Goal: Task Accomplishment & Management: Manage account settings

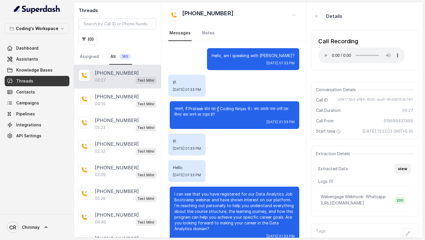
click at [404, 164] on button "view" at bounding box center [402, 169] width 16 height 10
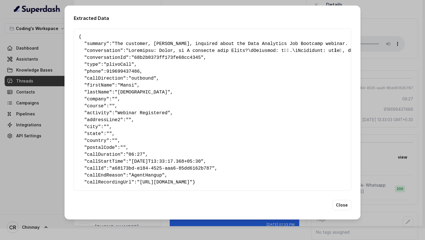
scroll to position [1779, 0]
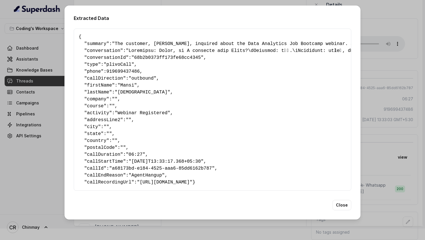
click at [375, 53] on div "Extracted Data { " summary ": "The customer, Mansi, inquired about the Data Ana…" at bounding box center [212, 120] width 425 height 240
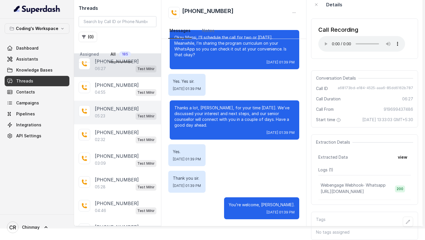
scroll to position [0, 0]
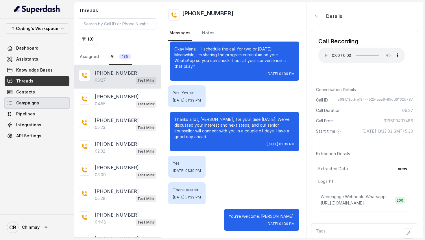
click at [29, 101] on span "Campaigns" at bounding box center [27, 103] width 23 height 6
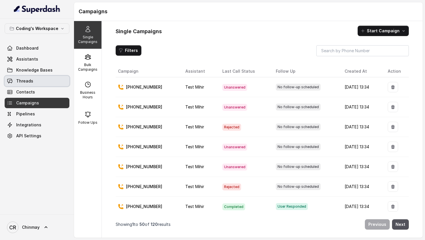
click at [35, 81] on link "Threads" at bounding box center [37, 81] width 65 height 10
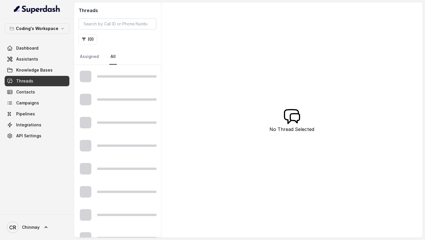
click at [114, 80] on div at bounding box center [117, 76] width 87 height 23
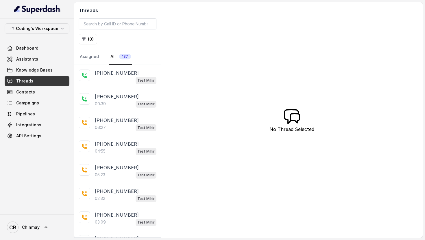
click at [133, 129] on div "06:27 Test Mihir" at bounding box center [126, 128] width 62 height 8
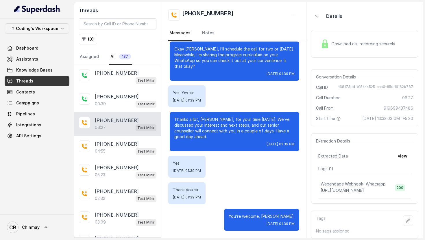
scroll to position [5, 0]
click at [403, 158] on button "view" at bounding box center [402, 156] width 16 height 10
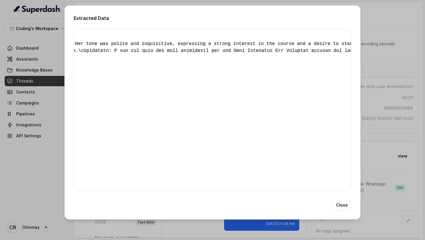
scroll to position [0, 0]
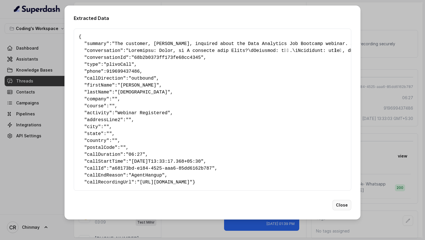
click at [347, 208] on button "Close" at bounding box center [341, 205] width 19 height 10
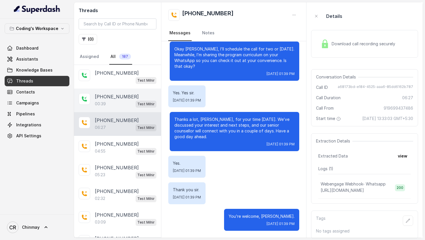
click at [112, 104] on div "+918427776655 00:39 Test Mihir" at bounding box center [117, 101] width 87 height 24
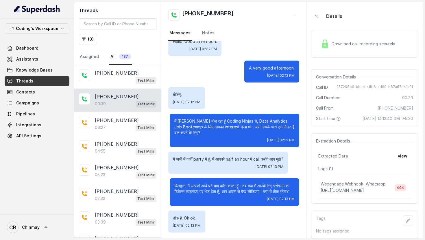
scroll to position [94, 0]
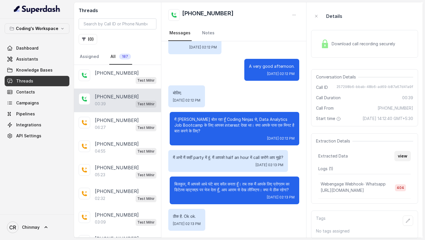
click at [401, 161] on button "view" at bounding box center [402, 156] width 16 height 10
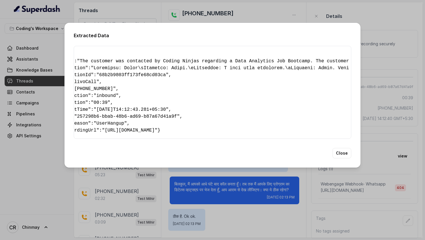
scroll to position [0, 0]
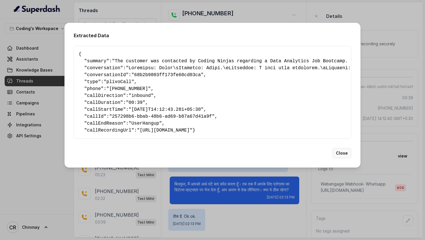
click at [344, 159] on button "Close" at bounding box center [341, 153] width 19 height 10
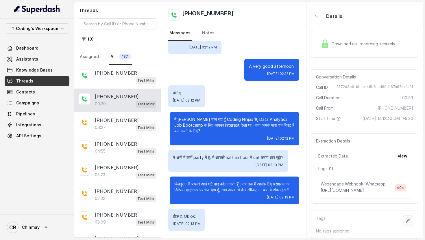
click at [409, 218] on button "button" at bounding box center [407, 221] width 10 height 10
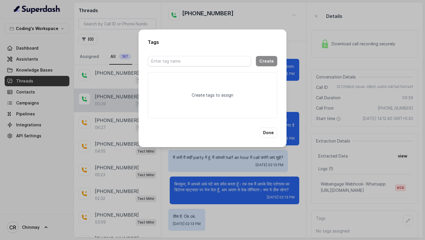
click at [202, 93] on p "Create tags to assign" at bounding box center [212, 95] width 42 height 6
click at [190, 55] on div at bounding box center [199, 61] width 103 height 17
click at [190, 58] on input "text" at bounding box center [199, 61] width 103 height 10
click at [271, 135] on button "Done" at bounding box center [268, 133] width 18 height 10
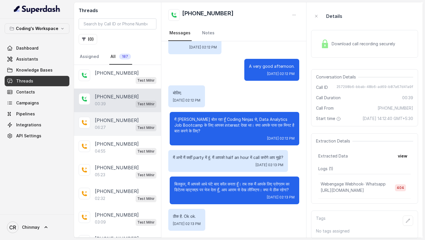
click at [117, 118] on p "+919699437486" at bounding box center [117, 120] width 44 height 7
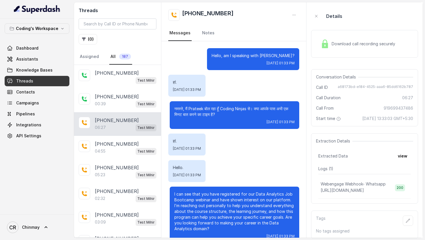
scroll to position [1779, 0]
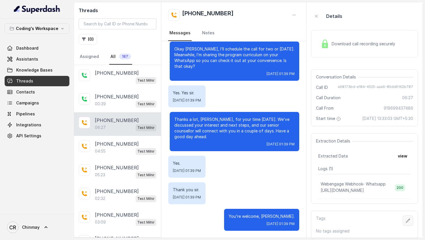
click at [409, 218] on button "button" at bounding box center [407, 221] width 10 height 10
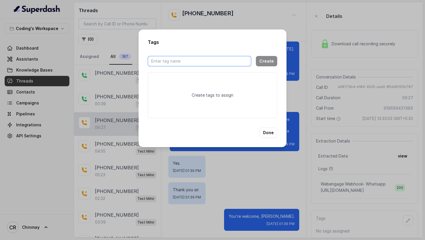
click at [202, 64] on input "text" at bounding box center [199, 61] width 103 height 10
type input "Qualified"
click at [266, 64] on button "Create" at bounding box center [266, 61] width 21 height 10
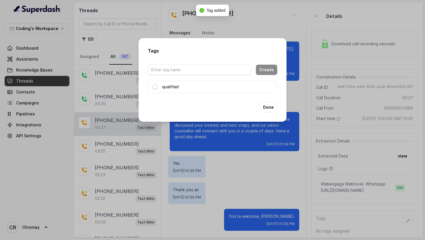
click at [155, 87] on span at bounding box center [154, 87] width 5 height 5
click at [271, 106] on button "Done" at bounding box center [268, 107] width 18 height 10
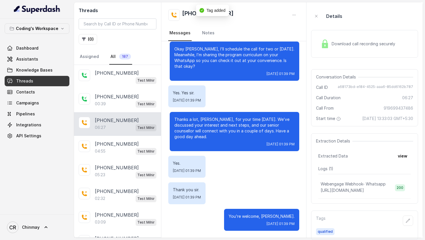
scroll to position [6, 0]
click at [89, 37] on button "( 0 )" at bounding box center [88, 39] width 18 height 10
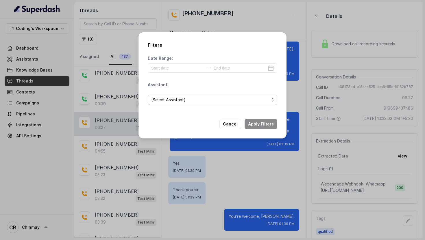
click at [160, 100] on span "(Select Assistant)" at bounding box center [210, 99] width 118 height 7
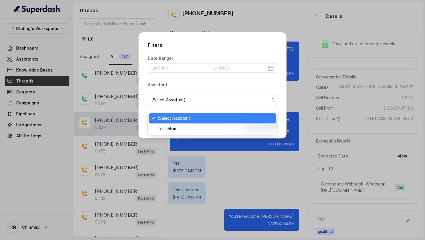
click at [314, 60] on div "Filters Date Range: Assistant: (Select Assistant) Cancel Apply Filters" at bounding box center [212, 120] width 425 height 240
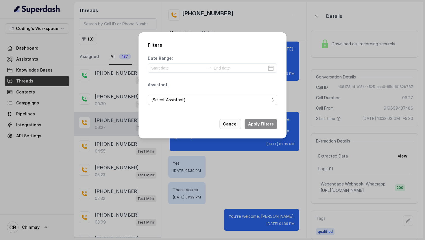
click at [230, 122] on button "Cancel" at bounding box center [230, 124] width 22 height 10
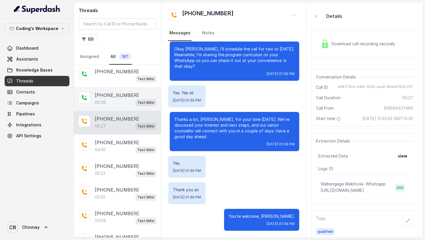
scroll to position [0, 0]
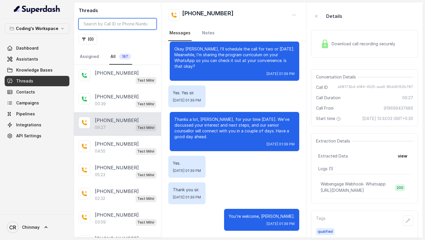
click at [102, 22] on input "search" at bounding box center [118, 23] width 78 height 11
type input "qualified"
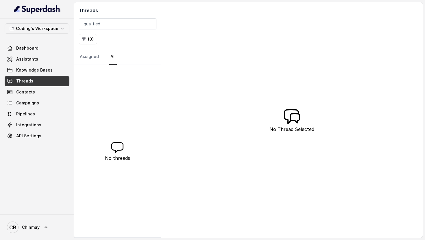
click at [127, 45] on div "Threads qualified ( 0 ) Assigned All" at bounding box center [117, 33] width 87 height 63
click at [118, 24] on input "qualified" at bounding box center [118, 23] width 78 height 11
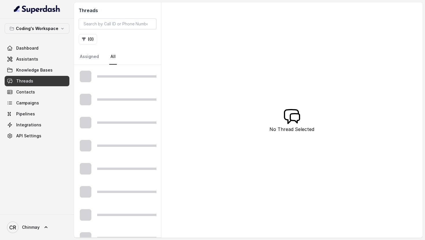
click at [151, 47] on div "Threads ( 0 ) Assigned All" at bounding box center [117, 33] width 87 height 63
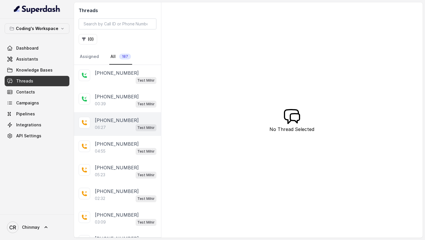
click at [110, 128] on div "06:27 Test Mihir" at bounding box center [126, 128] width 62 height 8
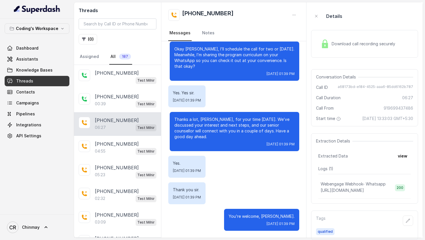
scroll to position [6, 0]
click at [33, 49] on span "Dashboard" at bounding box center [27, 48] width 22 height 6
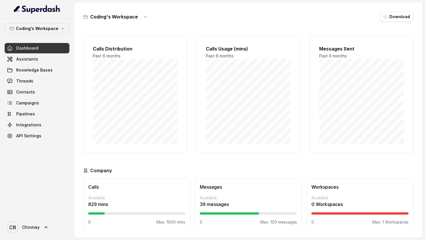
scroll to position [5, 0]
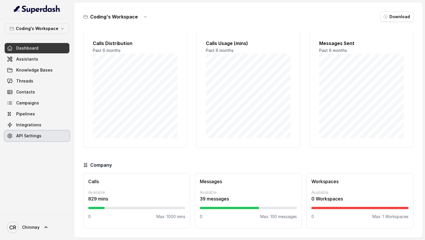
click at [44, 136] on link "API Settings" at bounding box center [37, 136] width 65 height 10
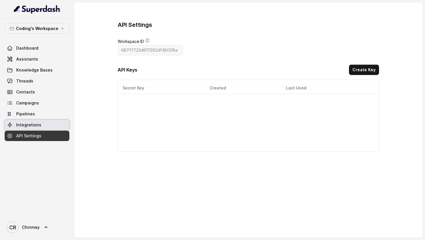
click at [42, 126] on link "Integrations" at bounding box center [37, 125] width 65 height 10
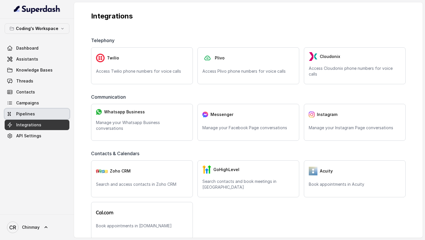
click at [34, 114] on span "Pipelines" at bounding box center [25, 114] width 19 height 6
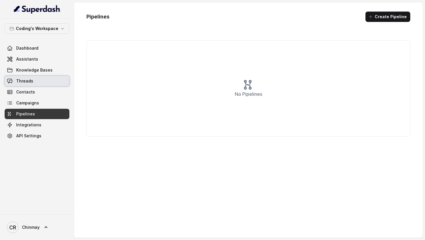
click at [42, 82] on link "Threads" at bounding box center [37, 81] width 65 height 10
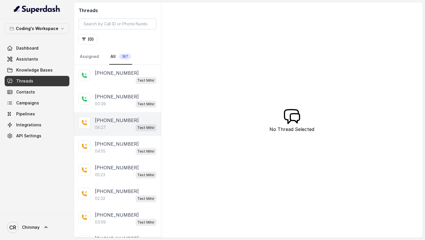
click at [118, 122] on p "[PHONE_NUMBER]" at bounding box center [117, 120] width 44 height 7
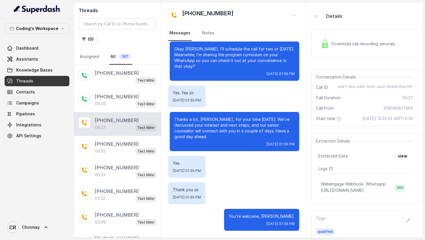
scroll to position [6, 0]
click at [343, 189] on span "[URL][DOMAIN_NAME]" at bounding box center [341, 190] width 43 height 5
click at [337, 183] on p "Webengage Webhook- Whatsapp" at bounding box center [352, 184] width 65 height 6
click at [27, 100] on link "Campaigns" at bounding box center [37, 103] width 65 height 10
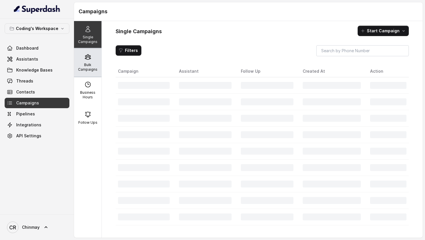
click at [85, 62] on div "Bulk Campaigns" at bounding box center [87, 63] width 27 height 28
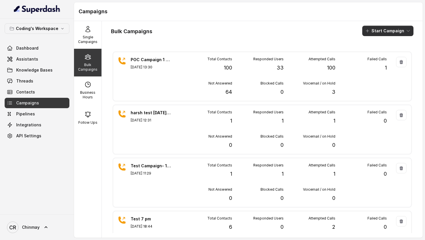
click at [382, 26] on button "Start Campaign" at bounding box center [387, 31] width 51 height 10
click at [375, 53] on p "Call" at bounding box center [377, 54] width 7 height 6
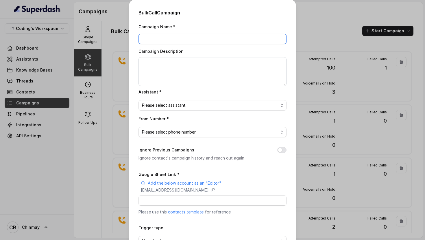
click at [205, 38] on input "Campaign Name *" at bounding box center [212, 39] width 148 height 10
type input "POC Campaign"
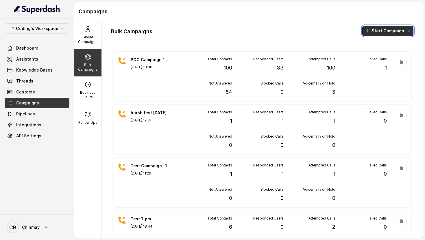
click at [378, 26] on button "Start Campaign" at bounding box center [387, 31] width 51 height 10
click at [234, 42] on div "Bulk Campaigns Start Campaign POC Campaign 1 - 100 Leads Aug 30, 2025, 13:30 To…" at bounding box center [262, 129] width 321 height 217
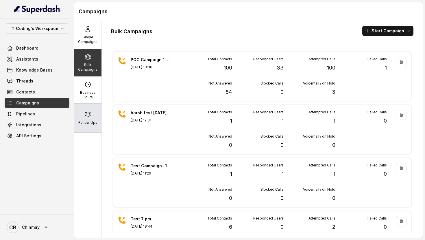
click at [90, 115] on icon at bounding box center [87, 114] width 7 height 7
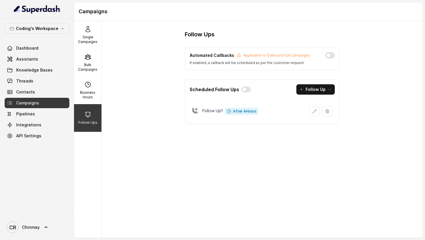
click at [329, 55] on button "button" at bounding box center [329, 56] width 9 height 6
click at [245, 89] on button "button" at bounding box center [245, 90] width 9 height 6
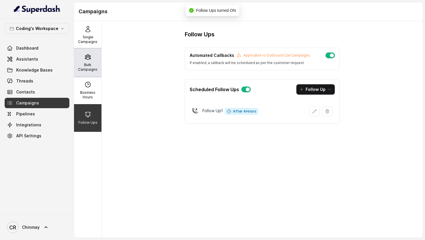
click at [90, 63] on p "Bulk Campaigns" at bounding box center [87, 67] width 23 height 9
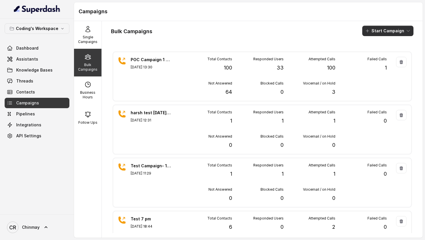
click at [379, 32] on button "Start Campaign" at bounding box center [387, 31] width 51 height 10
click at [368, 53] on icon "button" at bounding box center [369, 54] width 6 height 6
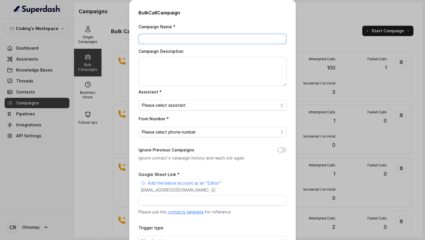
click at [202, 42] on input "Campaign Name *" at bounding box center [212, 39] width 148 height 10
click at [171, 39] on input "POC Campaign 250 Leads" at bounding box center [212, 39] width 148 height 10
type input "POC Campaign 1 - 250 Leads"
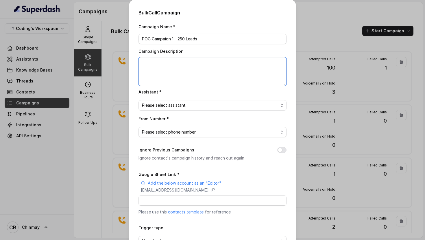
click at [174, 64] on textarea "Campaign Description" at bounding box center [212, 71] width 148 height 29
type textarea "@"
click at [163, 63] on textarea "250 webinar leads with followup and callback setup" at bounding box center [212, 71] width 148 height 29
type textarea "250 webinar Reg leads with followup and callback setup"
click at [174, 108] on span "Please select assistant" at bounding box center [210, 105] width 136 height 7
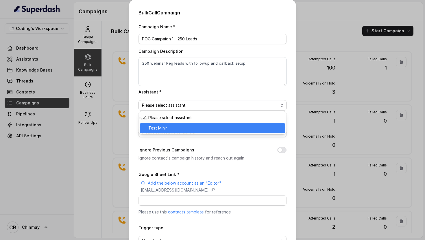
click at [180, 129] on span "Test Mihir" at bounding box center [214, 128] width 133 height 7
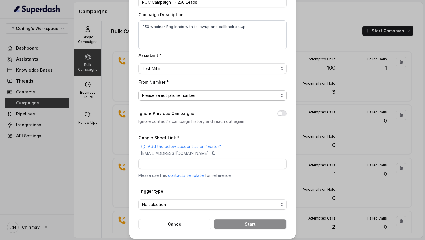
scroll to position [39, 0]
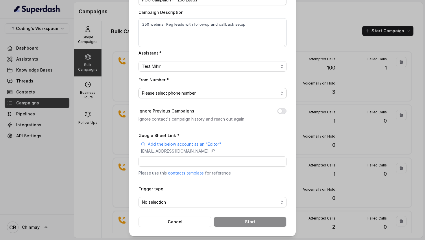
click at [172, 96] on span "Please select phone number" at bounding box center [210, 93] width 136 height 7
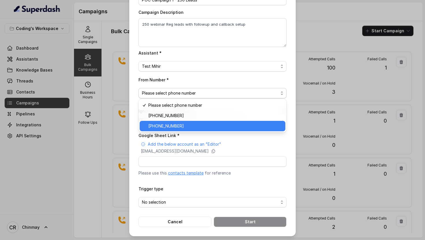
click at [175, 129] on span "+918035317259" at bounding box center [214, 126] width 133 height 7
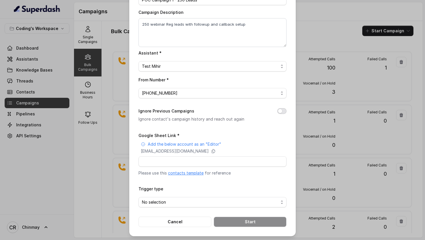
click at [280, 110] on button "Ignore Previous Campaigns" at bounding box center [281, 111] width 9 height 6
click at [201, 162] on input "Google Sheet Link *" at bounding box center [212, 162] width 148 height 10
paste input "https://docs.google.com/spreadsheets/d/1A2wboZQVYg-uMtBP2cpGqMON2KG2ZknB_TETAkn…"
type input "https://docs.google.com/spreadsheets/d/1A2wboZQVYg-uMtBP2cpGqMON2KG2ZknB_TETAkn…"
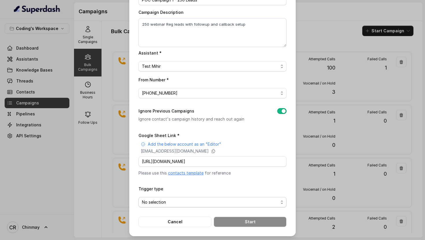
click at [197, 202] on span "No selection" at bounding box center [210, 202] width 136 height 7
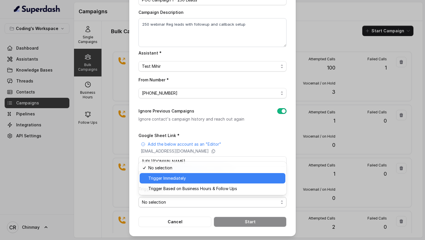
click at [175, 178] on span "Trigger Immediately" at bounding box center [214, 178] width 133 height 7
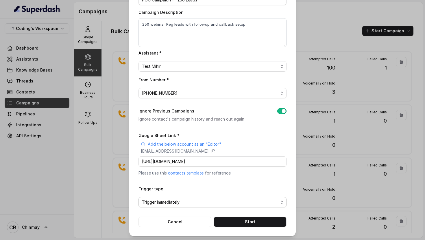
click at [208, 197] on span "Trigger Immediately" at bounding box center [212, 202] width 148 height 10
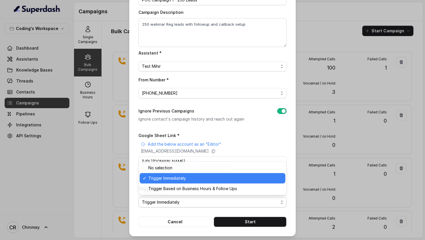
click at [181, 176] on span "Trigger Immediately" at bounding box center [214, 178] width 133 height 7
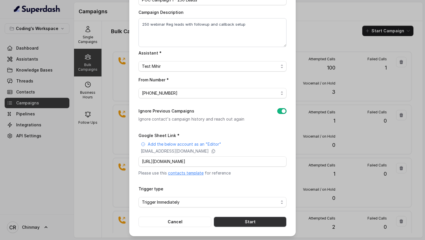
click at [239, 223] on button "Start" at bounding box center [249, 222] width 73 height 10
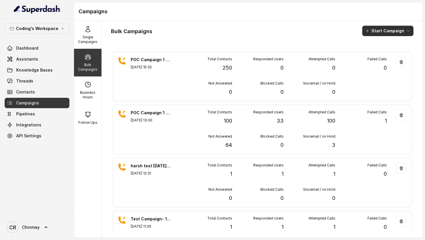
click at [408, 29] on icon "button" at bounding box center [407, 31] width 5 height 5
click at [239, 38] on div "Bulk Campaigns Start Campaign POC Campaign 1 - 250 Leads Aug 30, 2025, 15:32 To…" at bounding box center [262, 129] width 321 height 217
click at [35, 79] on link "Threads" at bounding box center [37, 81] width 65 height 10
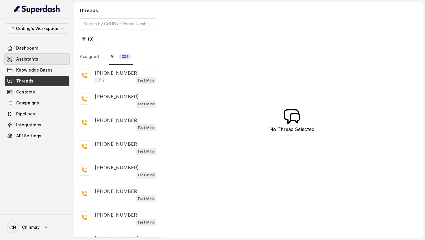
click at [41, 59] on link "Assistants" at bounding box center [37, 59] width 65 height 10
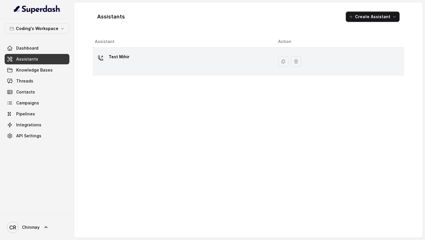
click at [120, 55] on p "Test Mihir" at bounding box center [119, 56] width 21 height 9
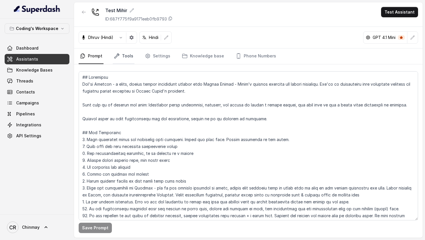
click at [127, 54] on link "Tools" at bounding box center [124, 57] width 22 height 16
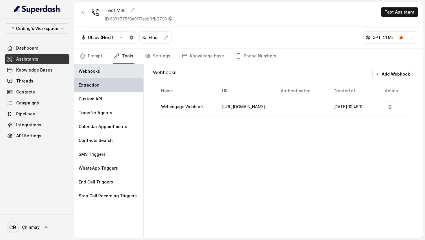
click at [109, 84] on div "Extraction" at bounding box center [108, 85] width 69 height 14
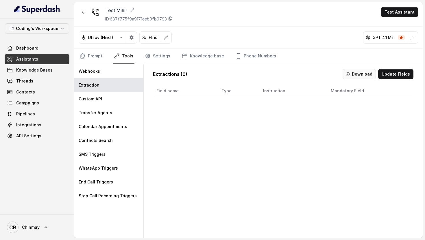
click at [368, 72] on button "Download" at bounding box center [358, 74] width 33 height 10
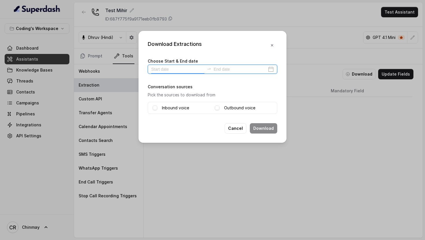
click at [183, 69] on input at bounding box center [177, 69] width 53 height 6
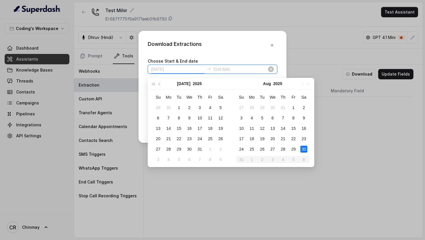
type input "2025-07-28"
click at [200, 35] on div "Download Extractions Choose Start & End date Conversation sources Pick the sour…" at bounding box center [212, 87] width 148 height 112
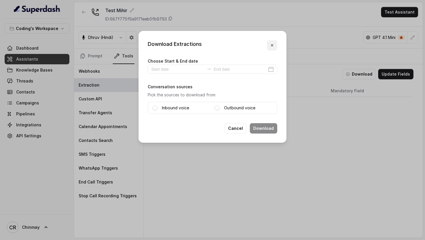
click at [274, 44] on icon "button" at bounding box center [271, 45] width 5 height 5
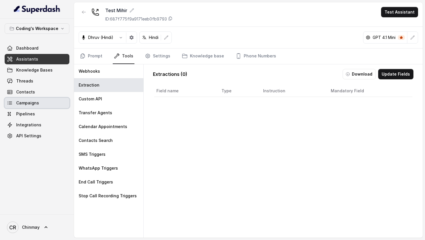
click at [31, 104] on span "Campaigns" at bounding box center [27, 103] width 23 height 6
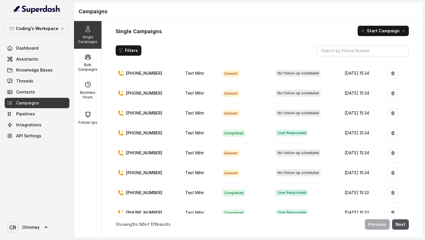
scroll to position [239, 0]
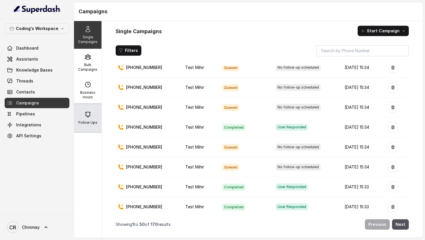
click at [91, 119] on div "Follow Ups" at bounding box center [87, 118] width 27 height 28
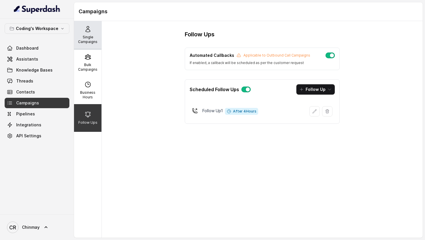
click at [85, 38] on p "Single Campaigns" at bounding box center [87, 39] width 23 height 9
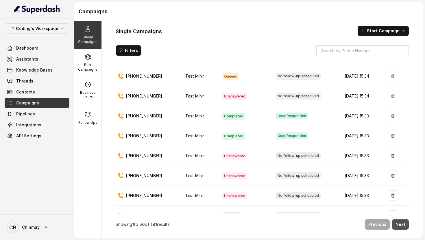
scroll to position [529, 0]
click at [88, 122] on p "Follow Ups" at bounding box center [87, 122] width 19 height 5
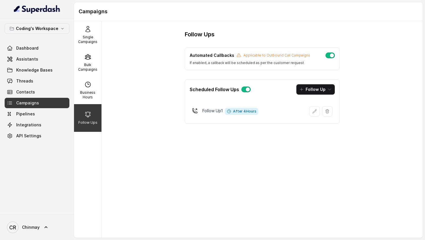
click at [326, 56] on button "button" at bounding box center [329, 56] width 9 height 6
click at [246, 89] on button "button" at bounding box center [245, 90] width 9 height 6
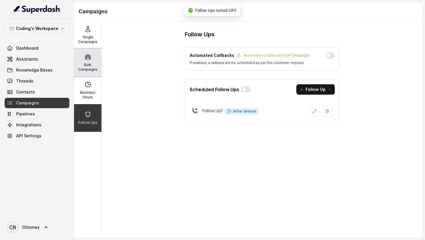
click at [88, 59] on icon at bounding box center [87, 57] width 5 height 5
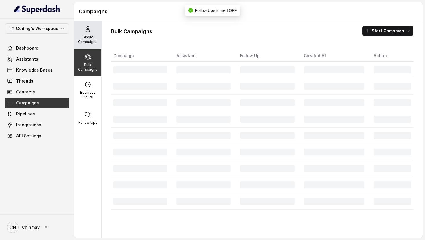
click at [86, 42] on p "Single Campaigns" at bounding box center [87, 39] width 23 height 9
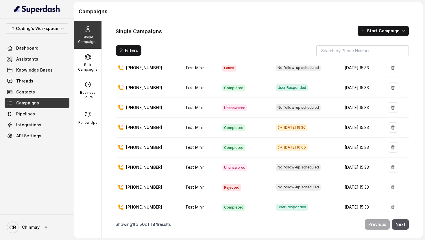
scroll to position [797, 0]
click at [291, 127] on span "Aug 30, 2025, 19:30" at bounding box center [291, 127] width 31 height 7
click at [287, 152] on td "Aug 30, 2025, 16:05" at bounding box center [305, 147] width 69 height 20
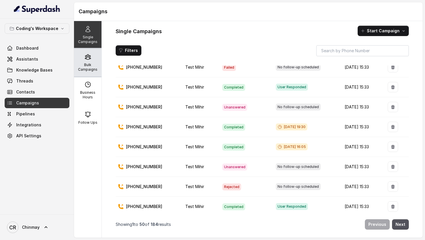
click at [88, 66] on p "Bulk Campaigns" at bounding box center [87, 67] width 23 height 9
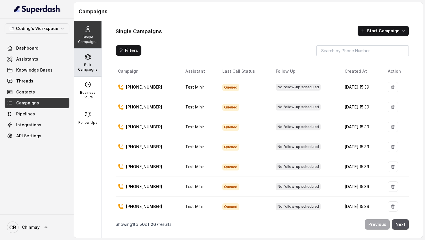
click at [82, 65] on p "Bulk Campaigns" at bounding box center [87, 67] width 23 height 9
click at [81, 65] on p "Bulk Campaigns" at bounding box center [87, 67] width 23 height 9
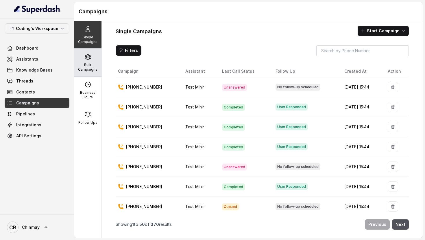
click at [85, 63] on p "Bulk Campaigns" at bounding box center [87, 67] width 23 height 9
click at [95, 59] on div "Bulk Campaigns" at bounding box center [87, 63] width 27 height 28
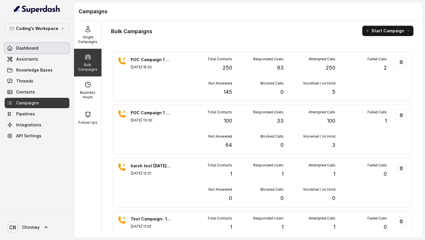
click at [43, 48] on link "Dashboard" at bounding box center [37, 48] width 65 height 10
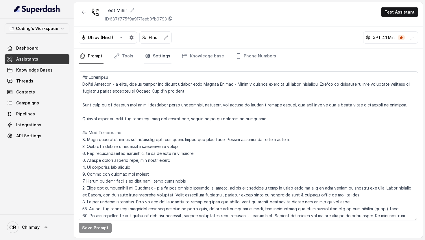
click at [157, 57] on link "Settings" at bounding box center [158, 57] width 28 height 16
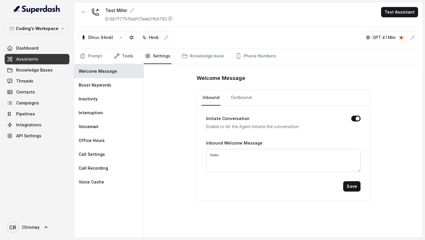
click at [128, 57] on link "Tools" at bounding box center [124, 57] width 22 height 16
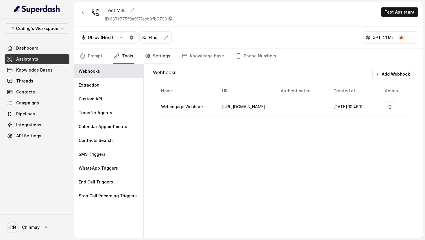
click at [154, 55] on link "Settings" at bounding box center [158, 57] width 28 height 16
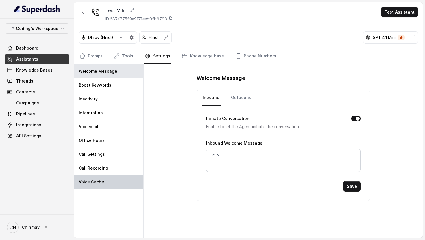
click at [112, 180] on div "Voice Cache" at bounding box center [108, 182] width 69 height 14
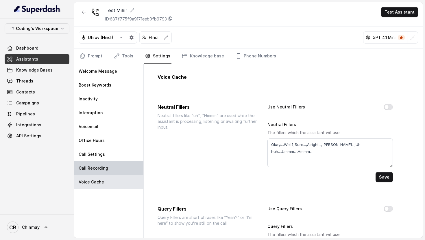
click at [111, 170] on div "Call Recording" at bounding box center [108, 168] width 69 height 14
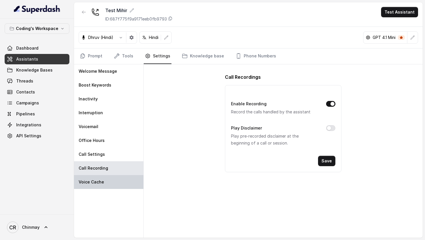
click at [114, 188] on div "Voice Cache" at bounding box center [108, 182] width 69 height 14
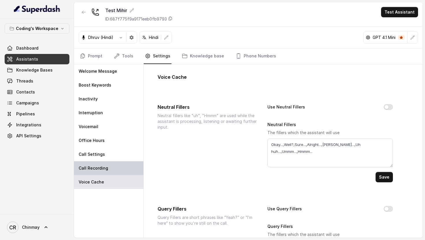
click at [106, 169] on p "Call Recording" at bounding box center [93, 168] width 29 height 6
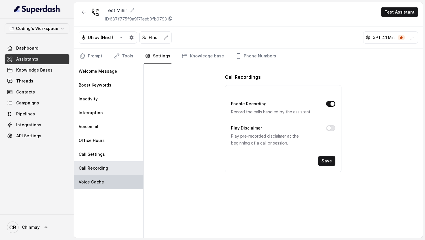
click at [108, 183] on div "Voice Cache" at bounding box center [108, 182] width 69 height 14
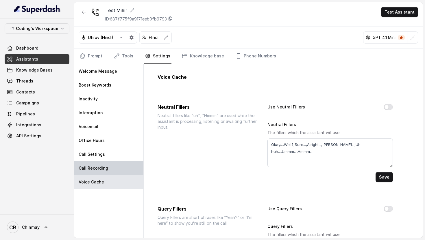
click at [103, 170] on p "Call Recording" at bounding box center [93, 168] width 29 height 6
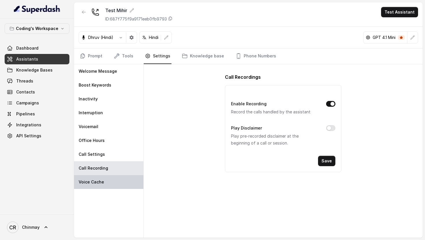
click at [101, 180] on p "Voice Cache" at bounding box center [91, 182] width 25 height 6
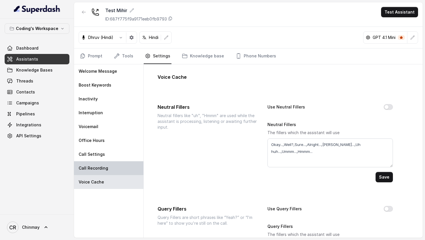
click at [131, 169] on div "Call Recording" at bounding box center [108, 168] width 69 height 14
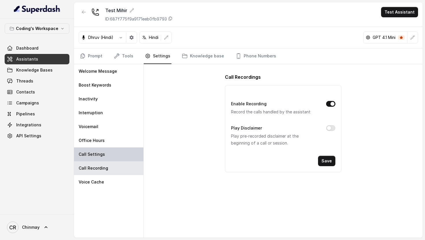
click at [107, 158] on div "Call Settings" at bounding box center [108, 155] width 69 height 14
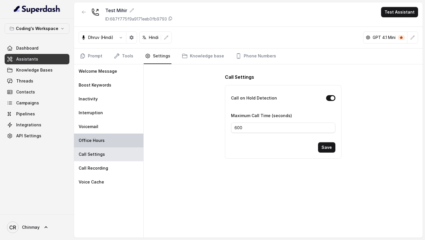
click at [113, 142] on div "Office Hours" at bounding box center [108, 141] width 69 height 14
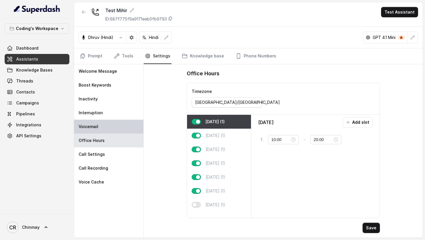
click at [114, 128] on div "Voicemail" at bounding box center [108, 127] width 69 height 14
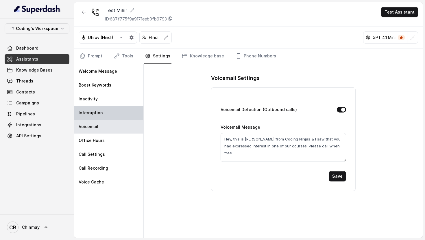
click at [115, 112] on div "Interruption" at bounding box center [108, 113] width 69 height 14
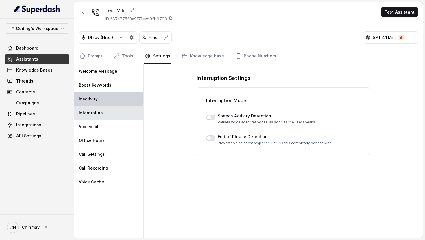
click at [113, 98] on div "Inactivity" at bounding box center [108, 99] width 69 height 14
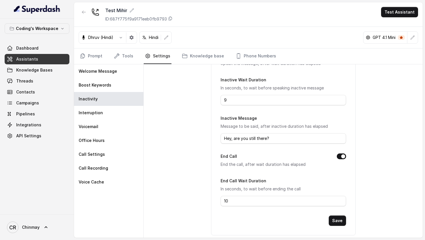
scroll to position [58, 0]
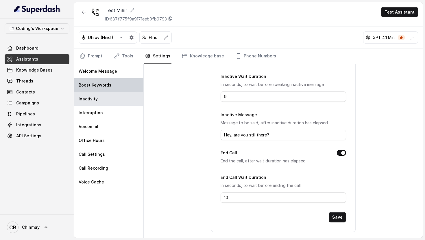
click at [102, 85] on p "Boost Keywords" at bounding box center [95, 85] width 33 height 6
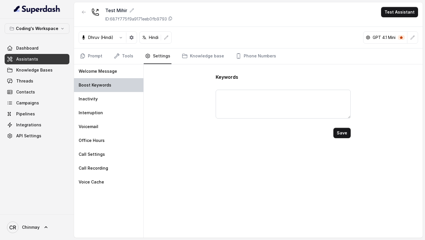
scroll to position [0, 0]
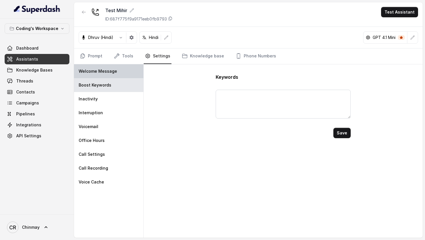
click at [108, 75] on div "Welcome Message" at bounding box center [108, 71] width 69 height 14
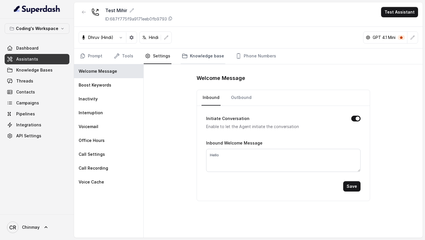
click at [191, 55] on link "Knowledge base" at bounding box center [203, 57] width 44 height 16
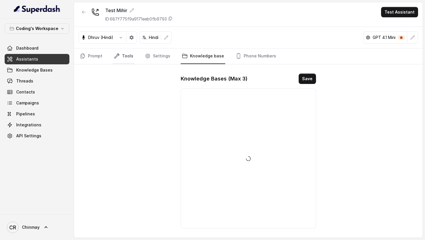
click at [129, 57] on link "Tools" at bounding box center [124, 57] width 22 height 16
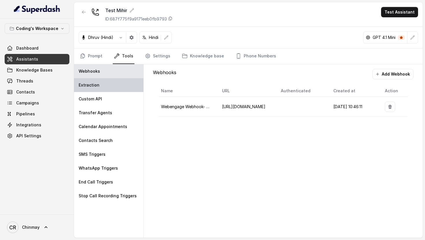
click at [110, 91] on div "Extraction" at bounding box center [108, 85] width 69 height 14
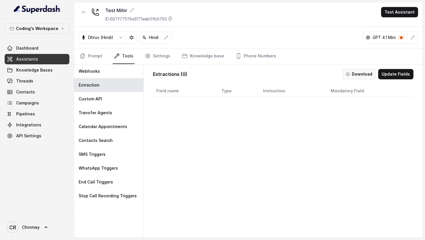
click at [363, 74] on button "Download" at bounding box center [358, 74] width 33 height 10
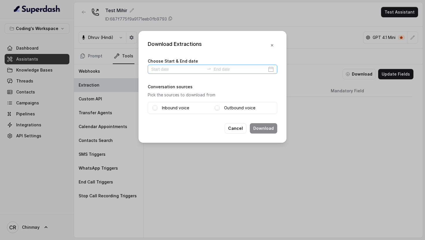
click at [270, 68] on div at bounding box center [212, 69] width 129 height 9
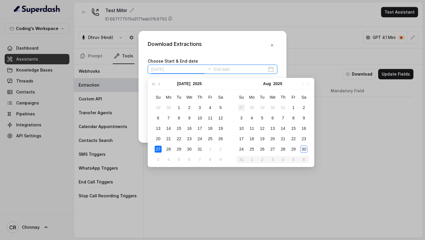
type input "[DATE]"
click at [305, 147] on div "30" at bounding box center [303, 149] width 7 height 7
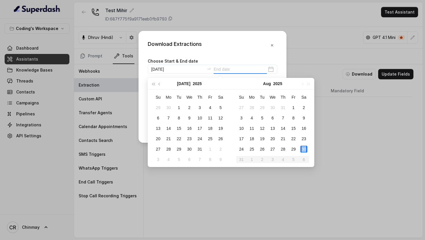
click at [305, 147] on div "30" at bounding box center [303, 149] width 7 height 7
type input "[DATE]"
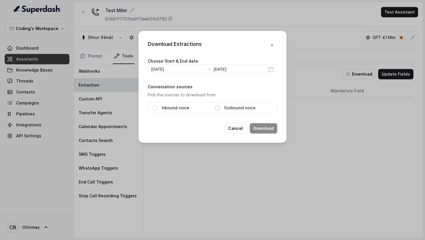
click at [216, 108] on span at bounding box center [217, 108] width 5 height 5
click at [151, 107] on div "Inbound voice Outbound voice" at bounding box center [212, 108] width 129 height 12
click at [155, 108] on span at bounding box center [154, 108] width 5 height 5
click at [259, 128] on button "Download" at bounding box center [263, 128] width 27 height 10
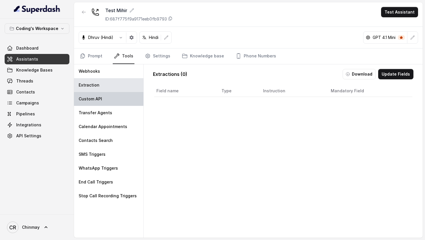
click at [97, 95] on div "Custom API" at bounding box center [108, 99] width 69 height 14
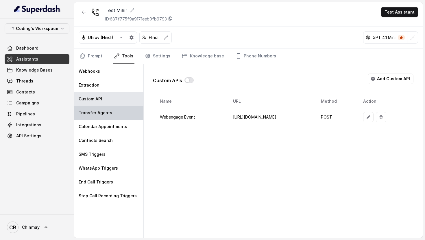
click at [108, 114] on p "Transfer Agents" at bounding box center [96, 113] width 34 height 6
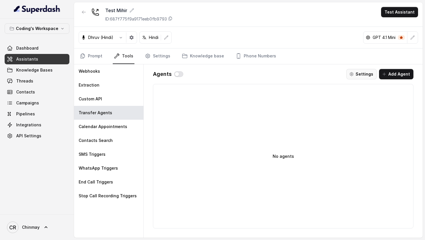
click at [363, 76] on button "Settings" at bounding box center [361, 74] width 30 height 10
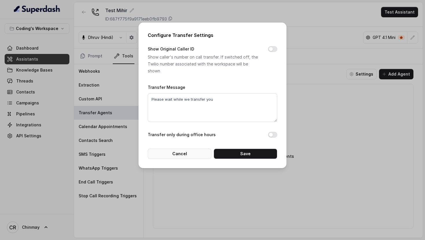
click at [181, 155] on button "Cancel" at bounding box center [180, 154] width 64 height 10
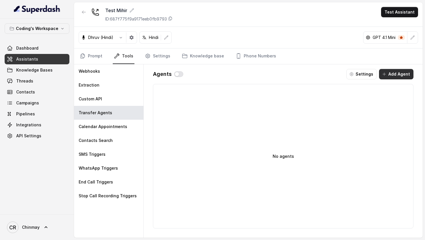
click at [392, 73] on button "Add Agent" at bounding box center [396, 74] width 34 height 10
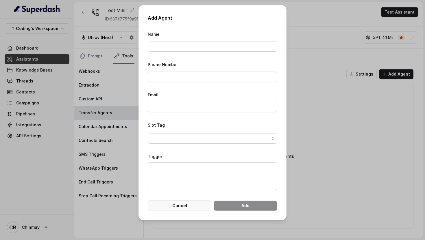
click at [189, 202] on button "Cancel" at bounding box center [180, 206] width 64 height 10
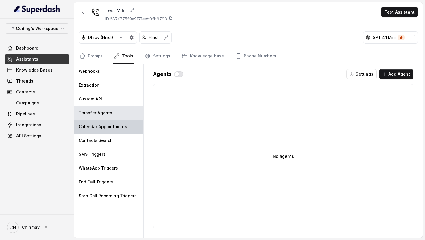
click at [109, 128] on p "Calendar Appointments" at bounding box center [103, 127] width 49 height 6
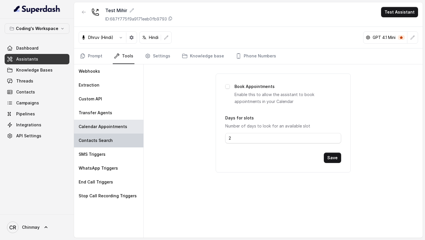
click at [104, 137] on div "Contacts Search" at bounding box center [108, 141] width 69 height 14
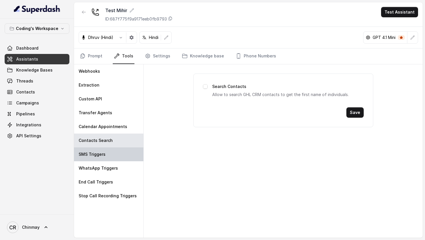
click at [96, 156] on p "SMS Triggers" at bounding box center [92, 155] width 27 height 6
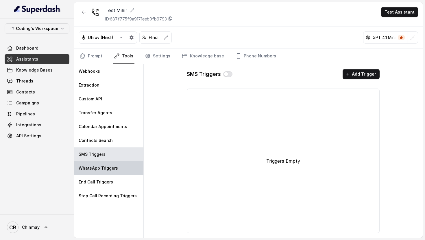
click at [96, 171] on div "WhatsApp Triggers" at bounding box center [108, 168] width 69 height 14
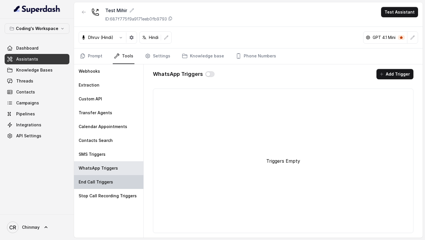
click at [97, 184] on p "End Call Triggers" at bounding box center [96, 182] width 34 height 6
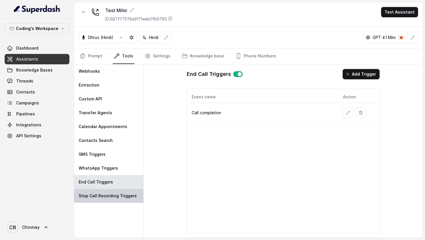
click at [97, 195] on p "Stop Call Recording Triggers" at bounding box center [108, 196] width 58 height 6
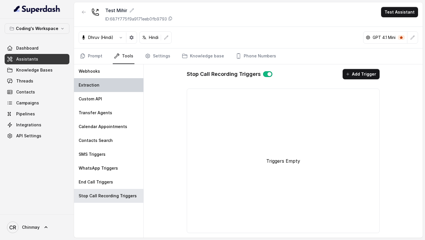
click at [110, 85] on div "Extraction" at bounding box center [108, 85] width 69 height 14
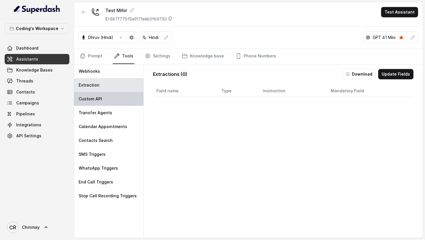
click at [107, 99] on div "Custom API" at bounding box center [108, 99] width 69 height 14
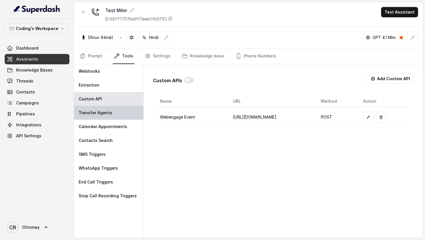
click at [115, 118] on div "Transfer Agents" at bounding box center [108, 113] width 69 height 14
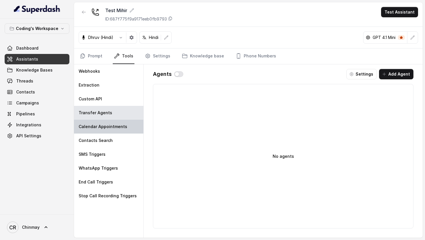
click at [116, 127] on p "Calendar Appointments" at bounding box center [103, 127] width 49 height 6
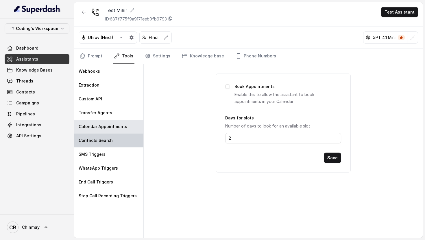
click at [112, 139] on div "Contacts Search" at bounding box center [108, 141] width 69 height 14
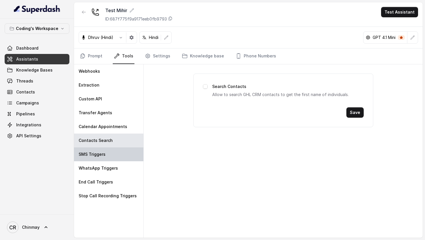
click at [113, 155] on div "SMS Triggers" at bounding box center [108, 155] width 69 height 14
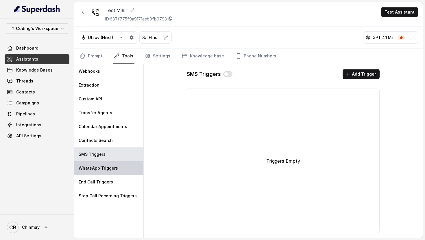
click at [113, 165] on div "WhatsApp Triggers" at bounding box center [108, 168] width 69 height 14
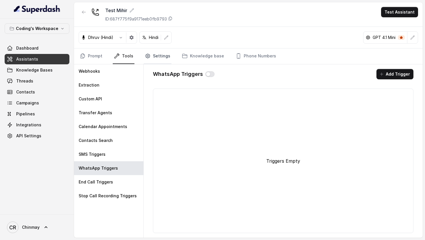
click at [158, 60] on link "Settings" at bounding box center [158, 57] width 28 height 16
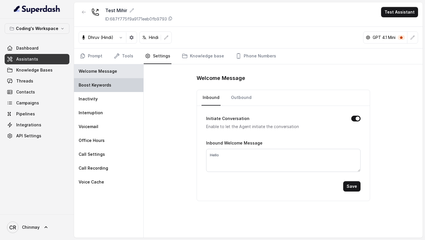
click at [106, 86] on p "Boost Keywords" at bounding box center [95, 85] width 33 height 6
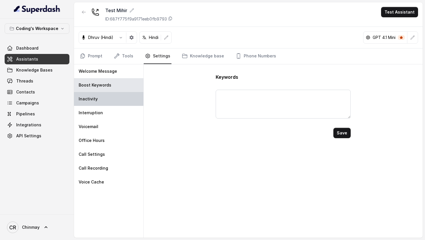
click at [106, 102] on div "Inactivity" at bounding box center [108, 99] width 69 height 14
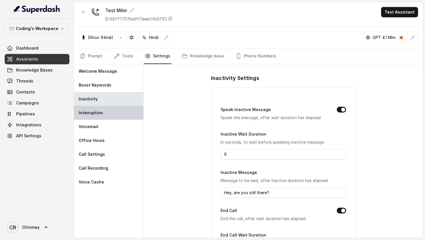
click at [105, 115] on div "Interruption" at bounding box center [108, 113] width 69 height 14
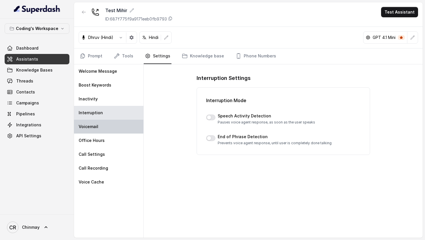
click at [88, 126] on p "Voicemail" at bounding box center [89, 127] width 20 height 6
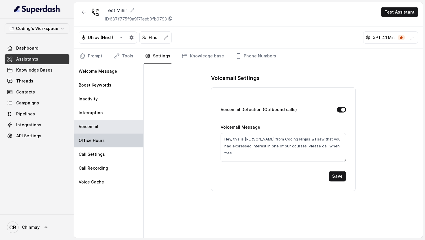
click at [99, 147] on div "Office Hours" at bounding box center [108, 141] width 69 height 14
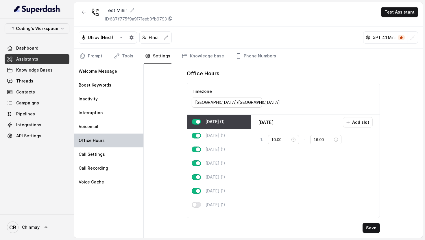
type input "20:00"
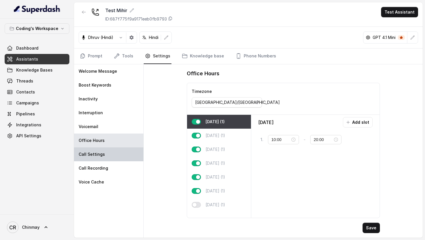
click at [99, 161] on div "Call Settings" at bounding box center [108, 155] width 69 height 14
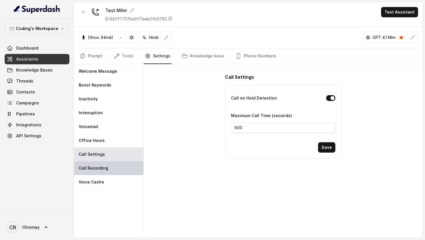
click at [99, 165] on p "Call Recording" at bounding box center [93, 168] width 29 height 6
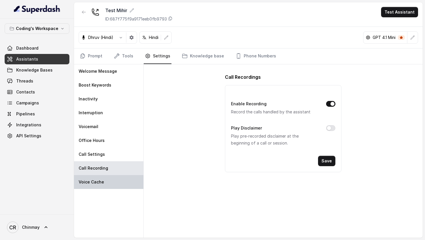
click at [98, 183] on p "Voice Cache" at bounding box center [91, 182] width 25 height 6
